Goal: Navigation & Orientation: Find specific page/section

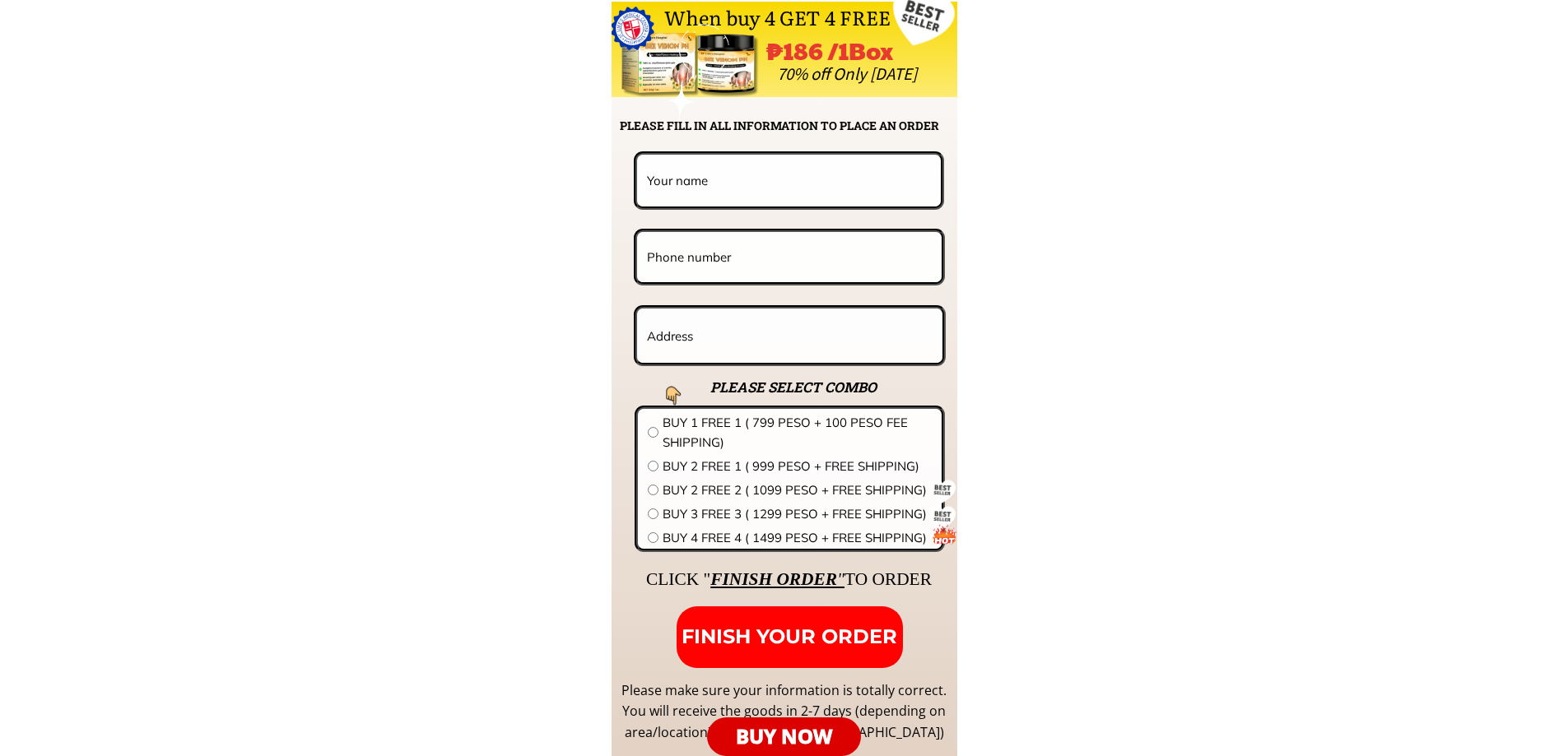
scroll to position [13251, 0]
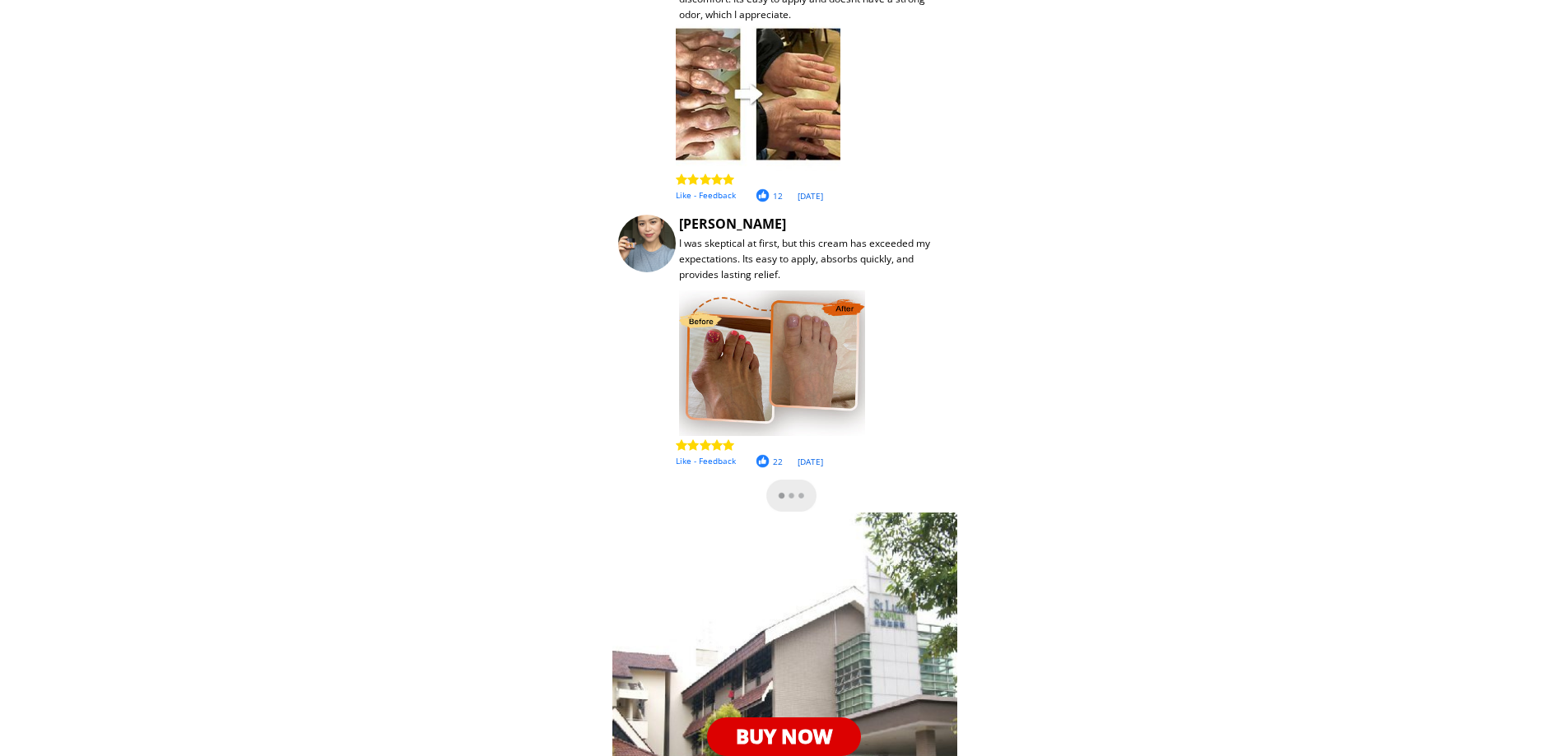
click at [676, 465] on div "Like - Feedback" at bounding box center [868, 460] width 386 height 13
click at [682, 465] on div "Like - Feedback" at bounding box center [868, 460] width 386 height 13
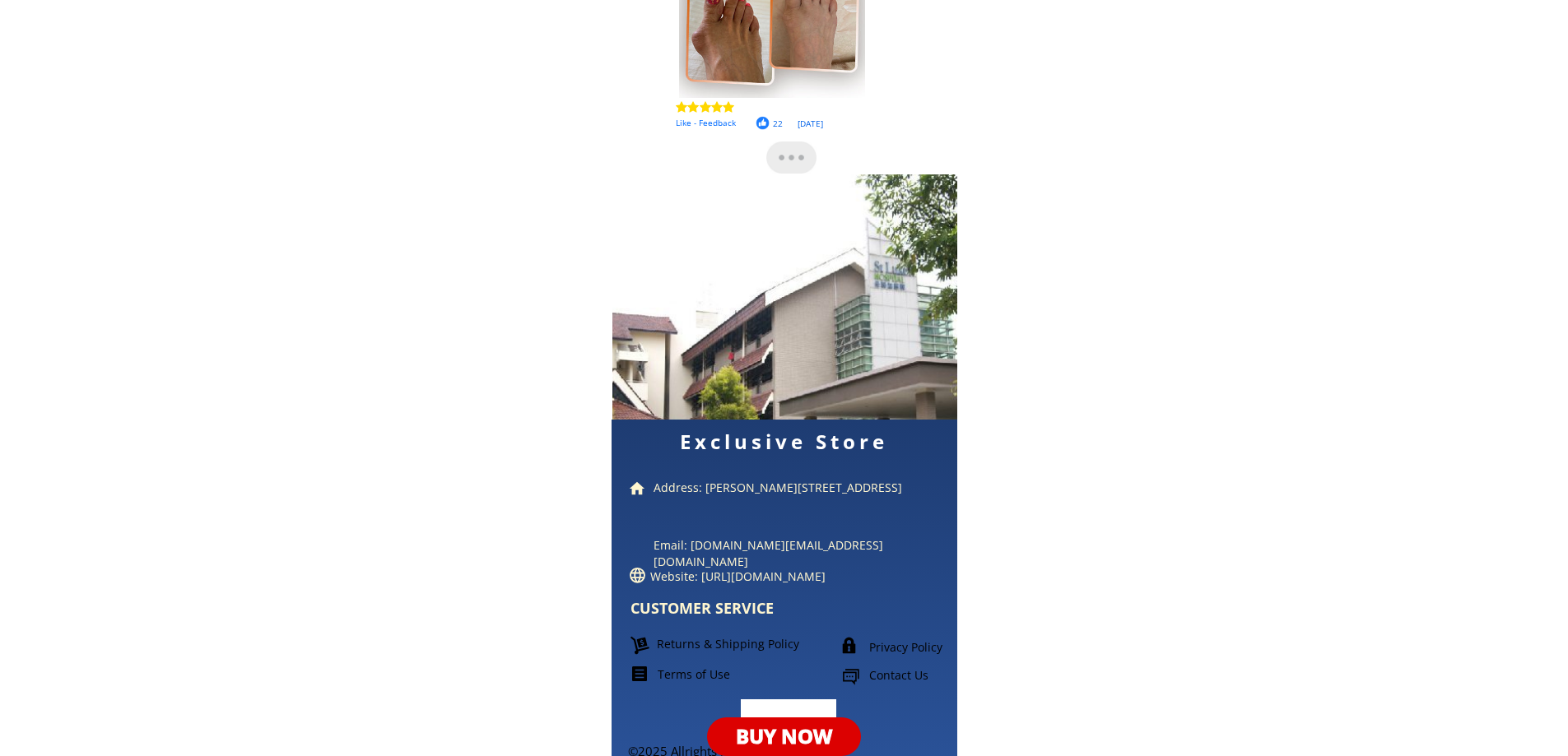
scroll to position [13603, 0]
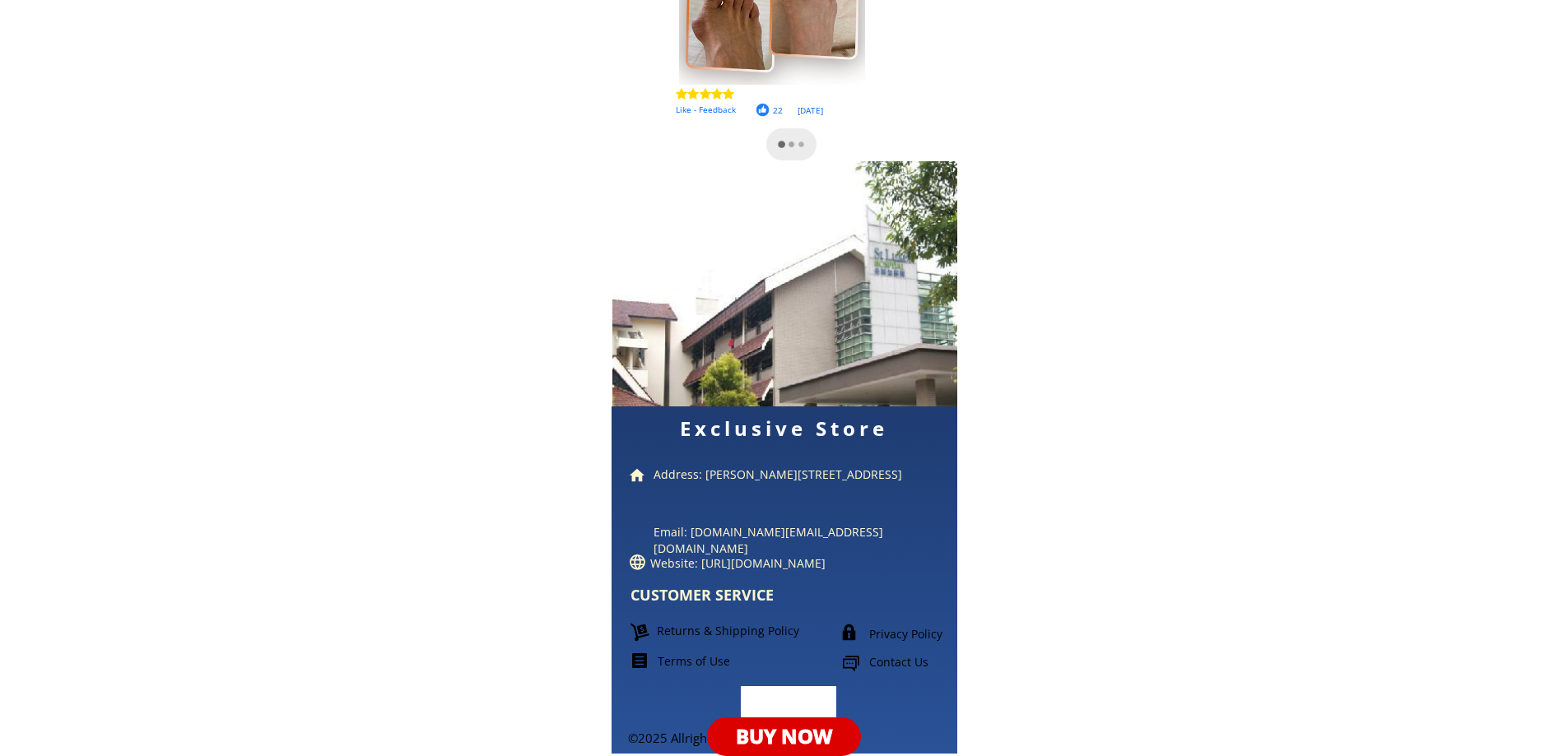
click at [897, 627] on p "Privacy Policy" at bounding box center [928, 635] width 116 height 17
click at [898, 629] on p "Privacy Policy" at bounding box center [928, 635] width 116 height 17
click at [902, 633] on p "Privacy Policy" at bounding box center [928, 635] width 116 height 17
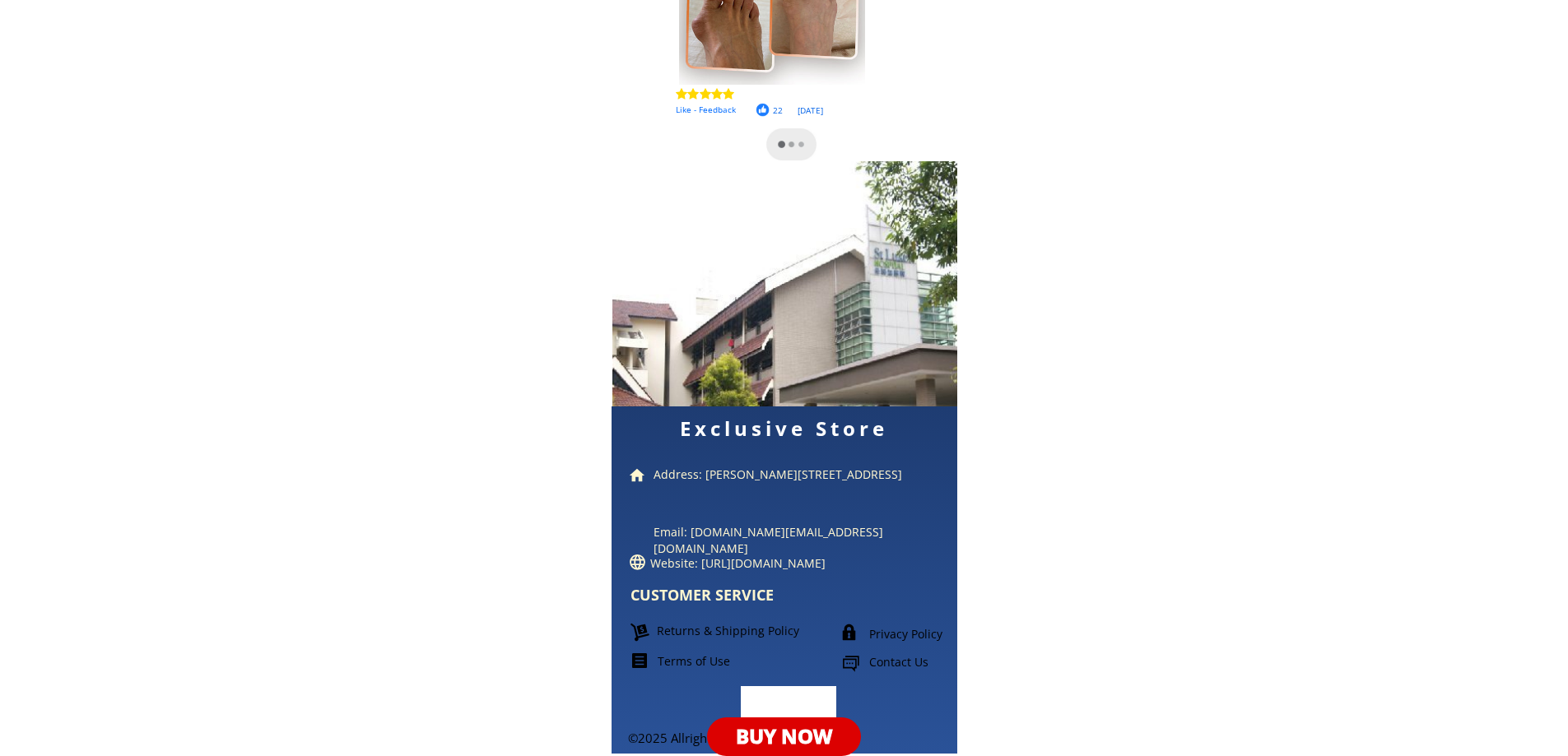
click at [872, 661] on p "Contact Us" at bounding box center [930, 662] width 121 height 17
